Goal: Task Accomplishment & Management: Manage account settings

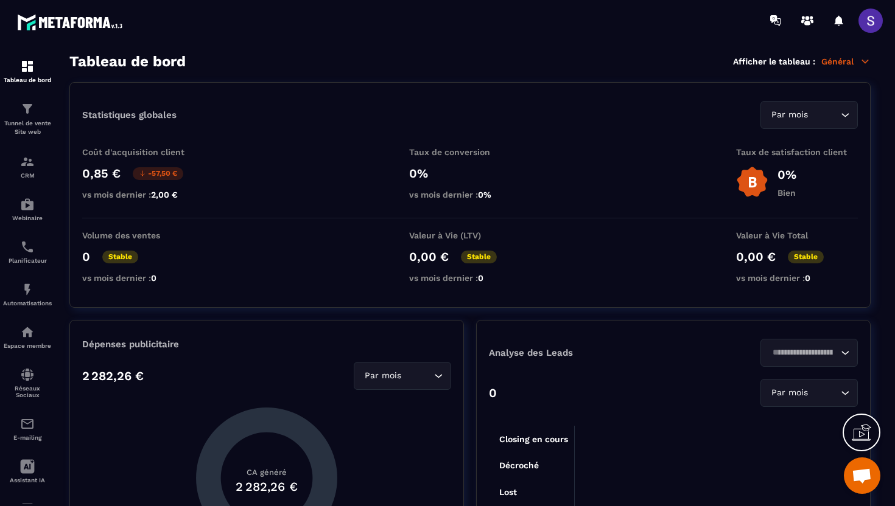
click at [872, 24] on span at bounding box center [870, 21] width 24 height 24
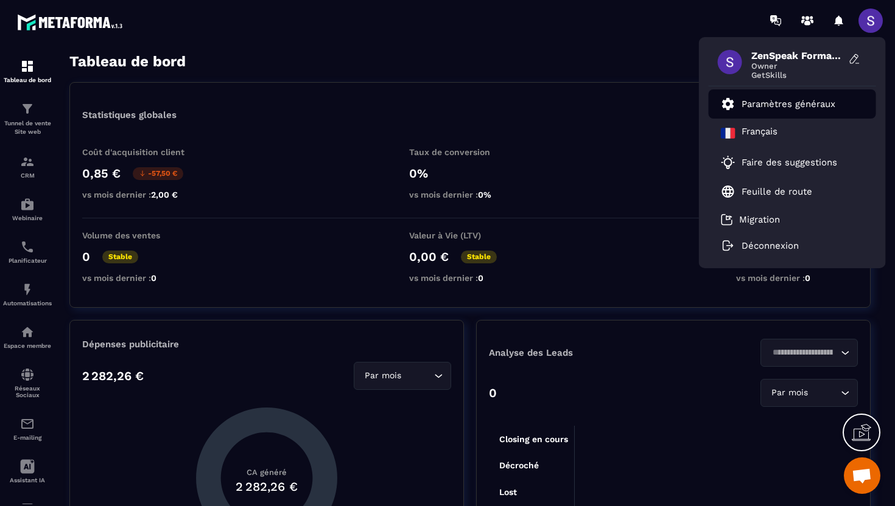
click at [766, 103] on p "Paramètres généraux" at bounding box center [788, 104] width 94 height 11
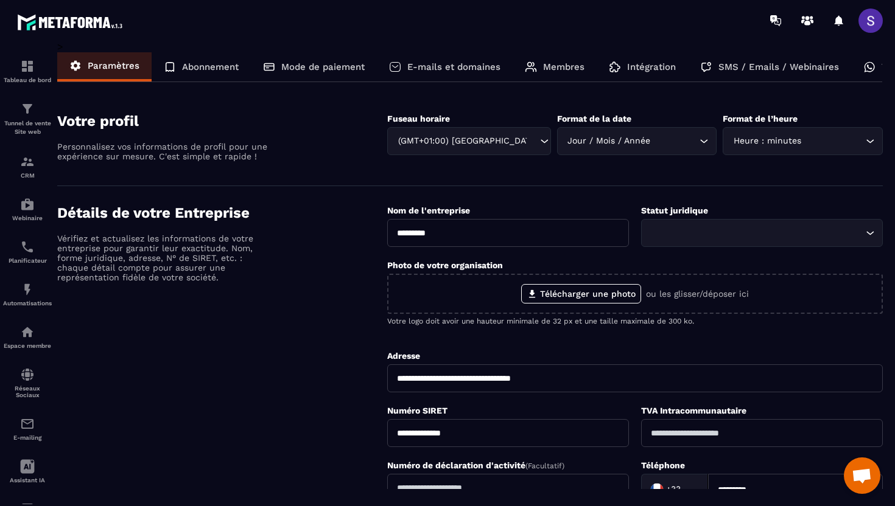
click at [559, 68] on p "Membres" at bounding box center [563, 66] width 41 height 11
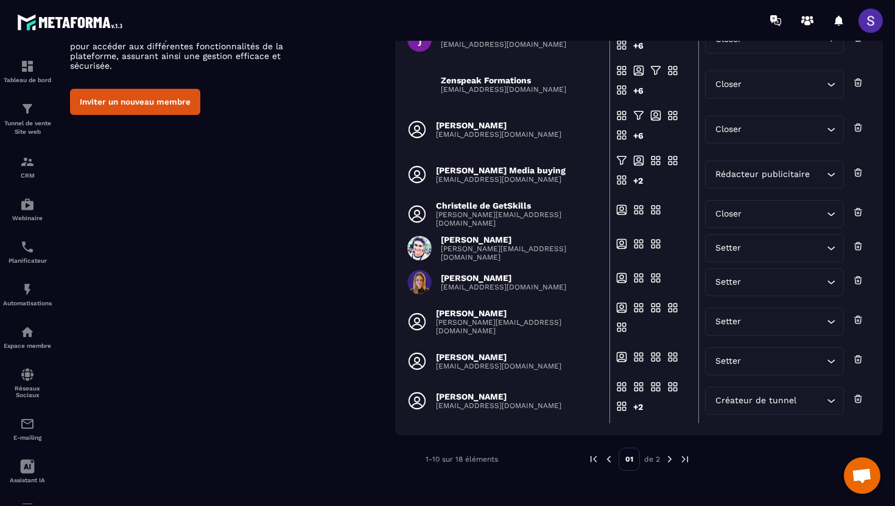
scroll to position [119, 0]
click at [499, 411] on td "Timéo DELALEX timeo@getskills-formations.com" at bounding box center [508, 401] width 203 height 45
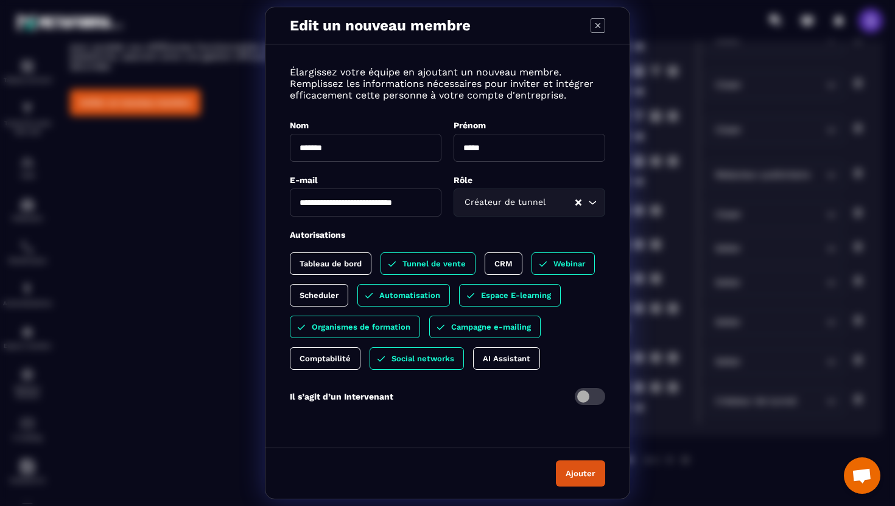
click at [501, 270] on div "CRM" at bounding box center [504, 264] width 38 height 23
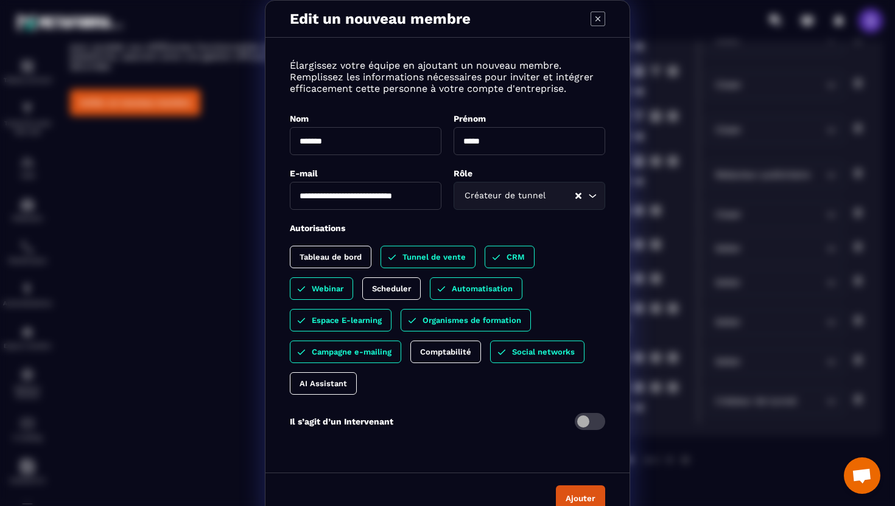
click at [398, 290] on p "Scheduler" at bounding box center [391, 288] width 39 height 9
click at [576, 495] on button "Ajouter" at bounding box center [580, 499] width 49 height 26
